Goal: Task Accomplishment & Management: Manage account settings

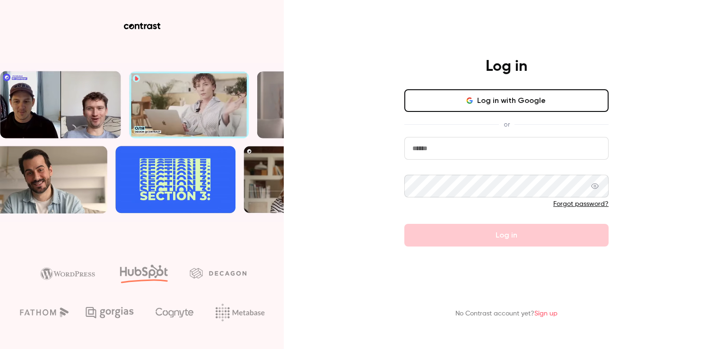
click at [461, 147] on input "email" at bounding box center [506, 148] width 204 height 23
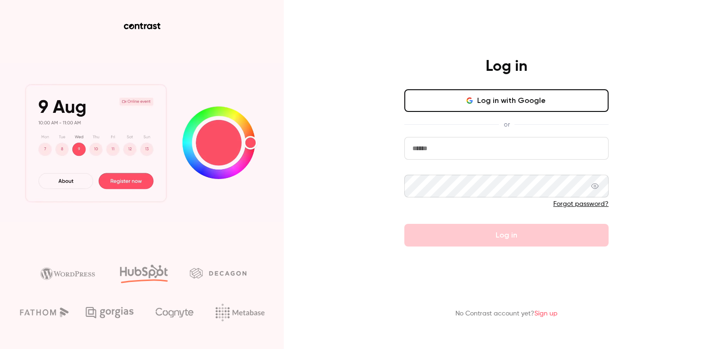
click at [374, 136] on div "Log in Log in with Google or Forgot password? Log in No Contrast account yet? S…" at bounding box center [357, 174] width 715 height 349
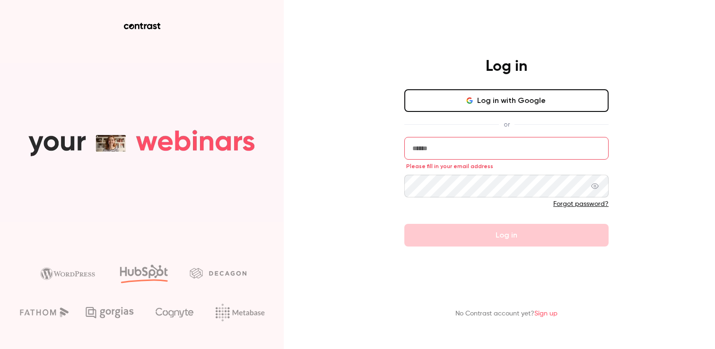
click at [496, 150] on input "email" at bounding box center [506, 148] width 204 height 23
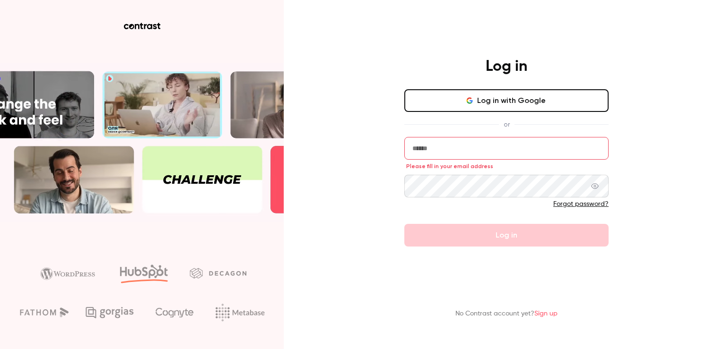
type input "**********"
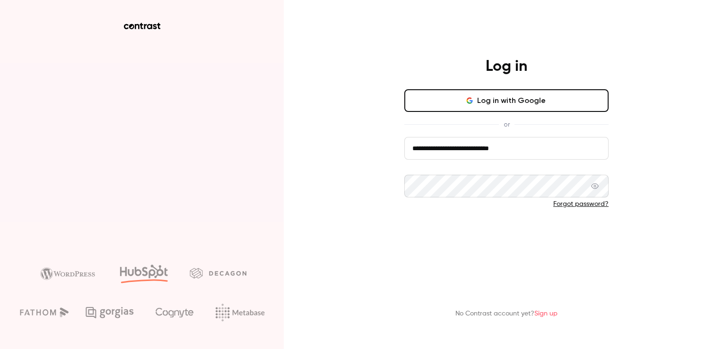
click at [478, 236] on button "Log in" at bounding box center [506, 235] width 204 height 23
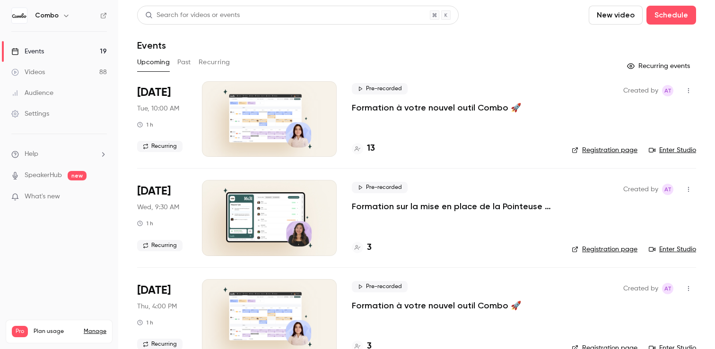
click at [43, 111] on div "Settings" at bounding box center [30, 113] width 38 height 9
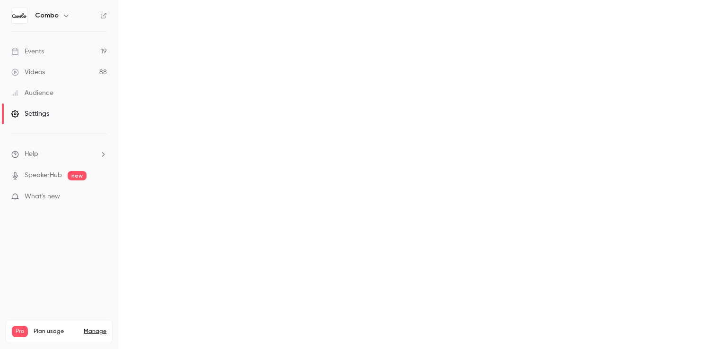
scroll to position [191, 0]
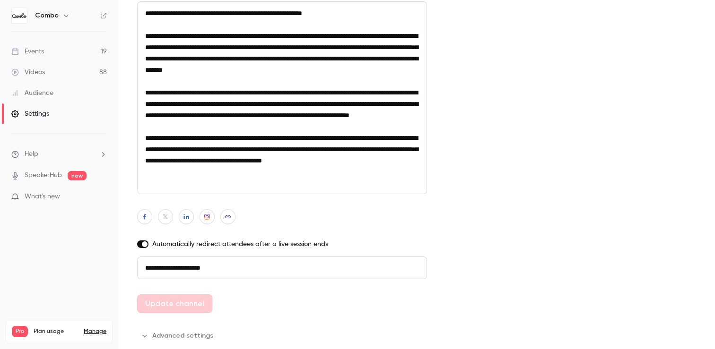
click at [100, 328] on link "Manage" at bounding box center [95, 332] width 23 height 8
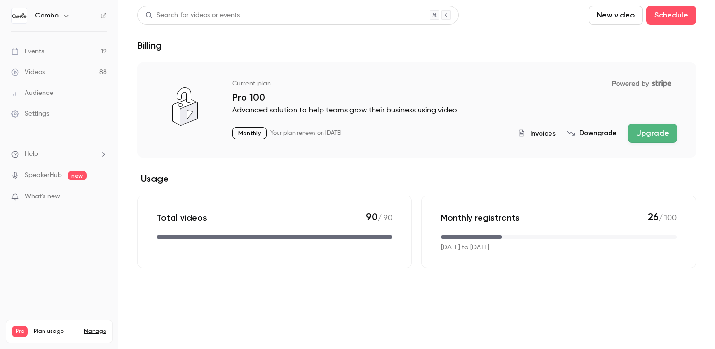
click at [542, 130] on span "Invoices" at bounding box center [543, 134] width 26 height 10
